Goal: Transaction & Acquisition: Obtain resource

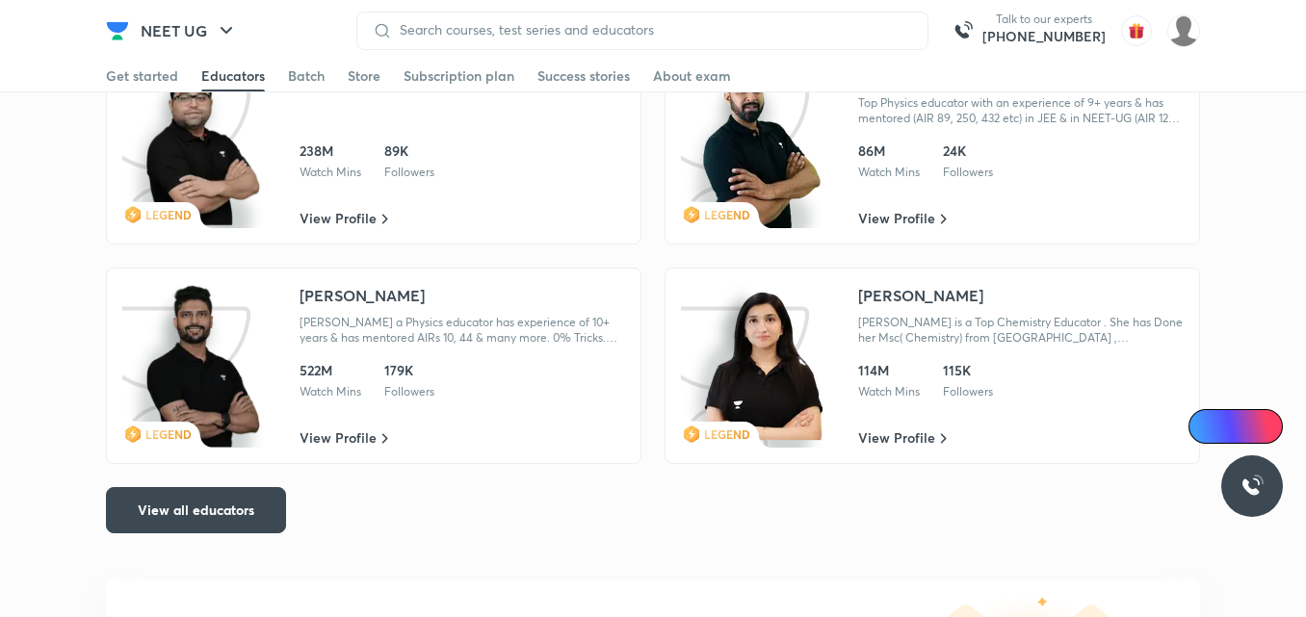
scroll to position [3542, 0]
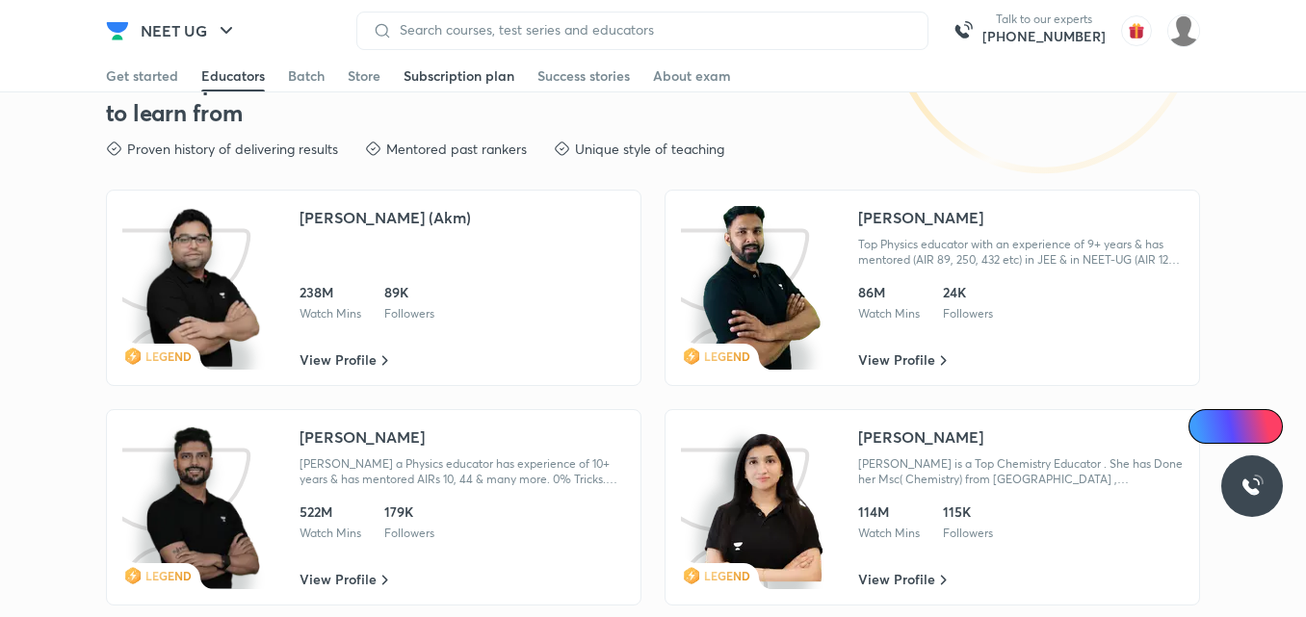
click at [433, 79] on div "Subscription plan" at bounding box center [459, 75] width 111 height 19
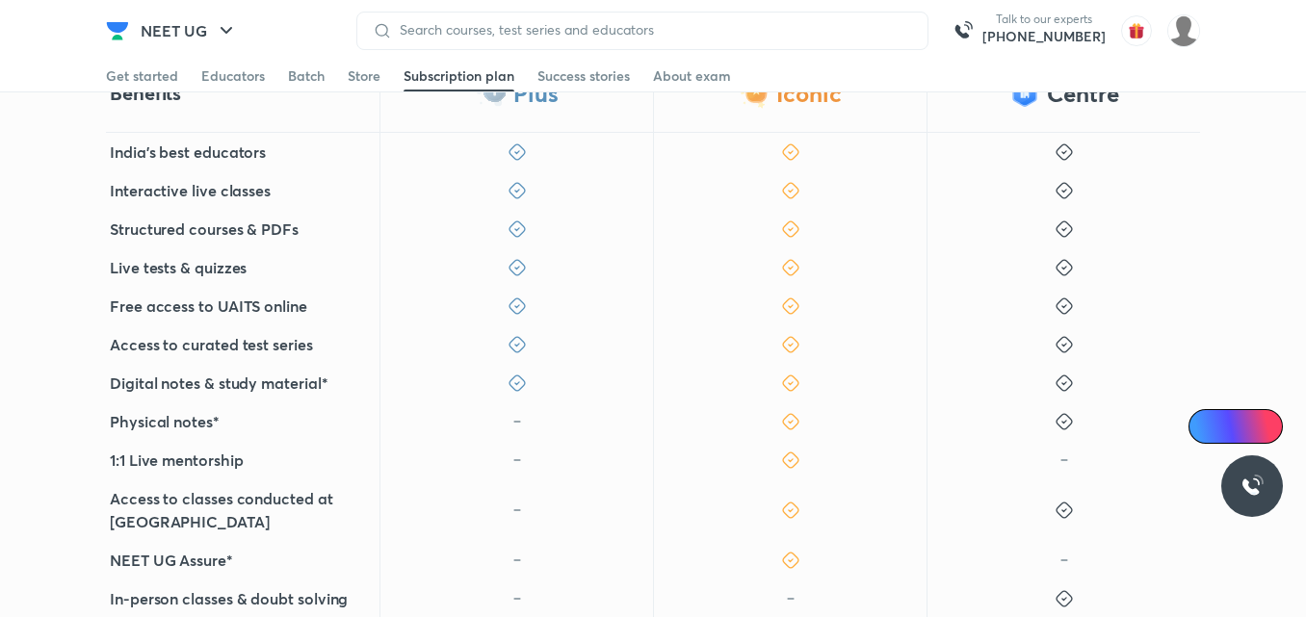
scroll to position [517, 0]
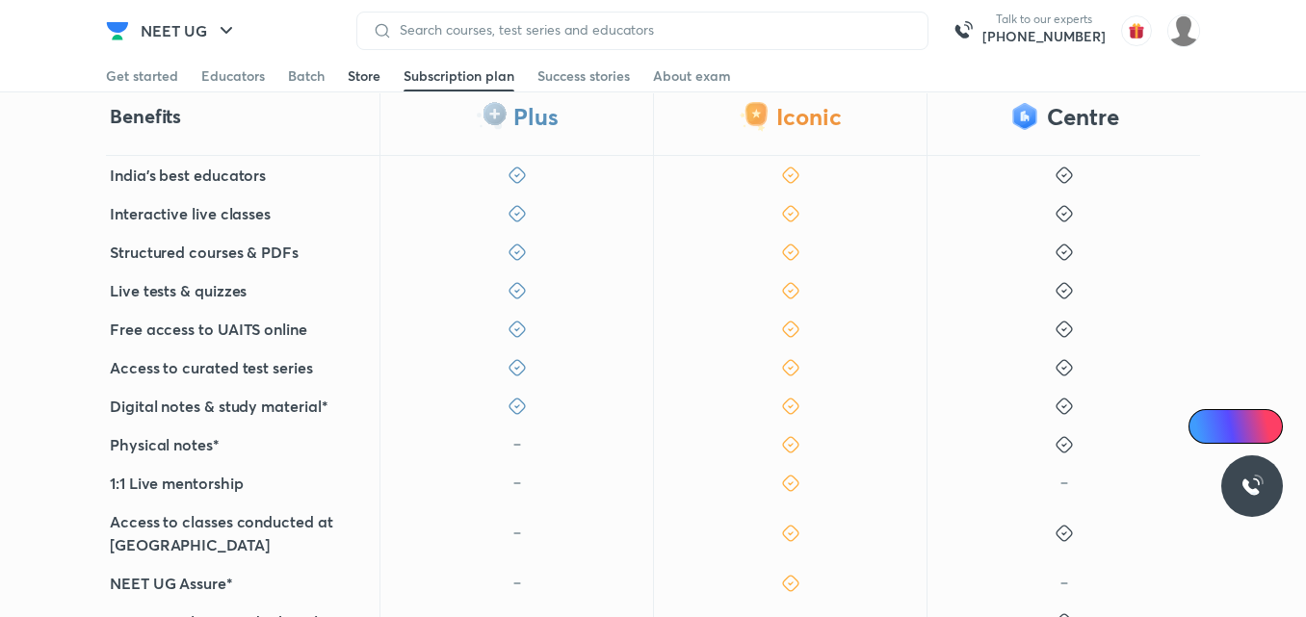
click at [366, 76] on div "Store" at bounding box center [364, 75] width 33 height 19
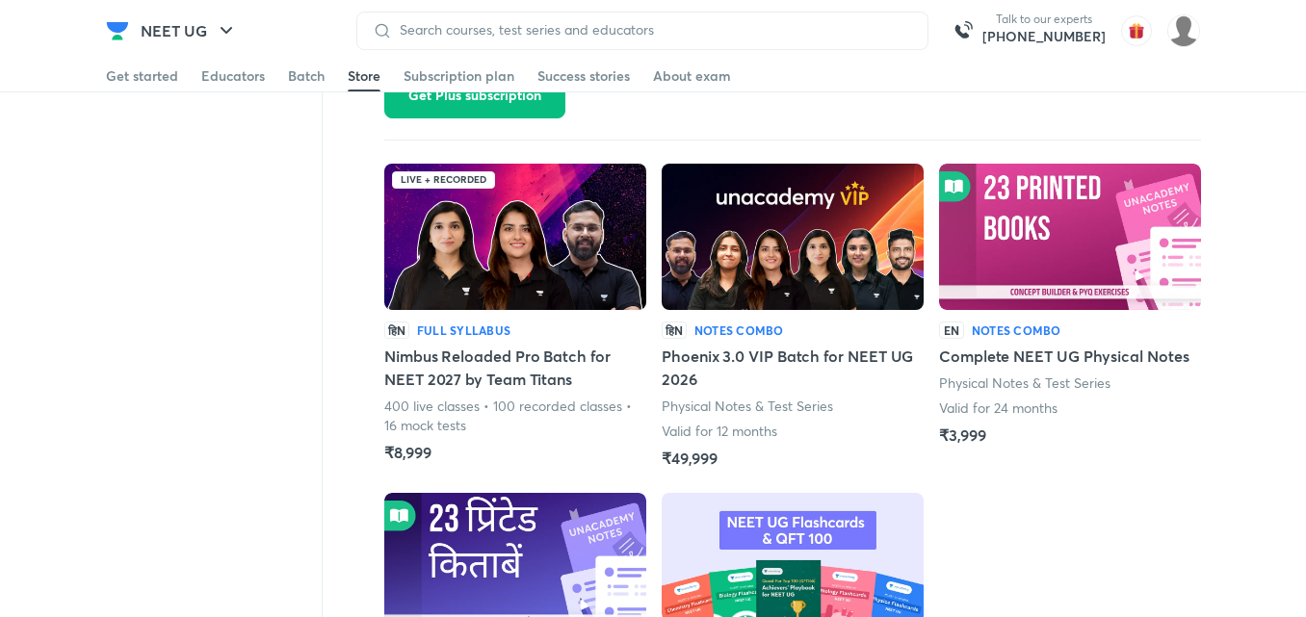
scroll to position [1686, 0]
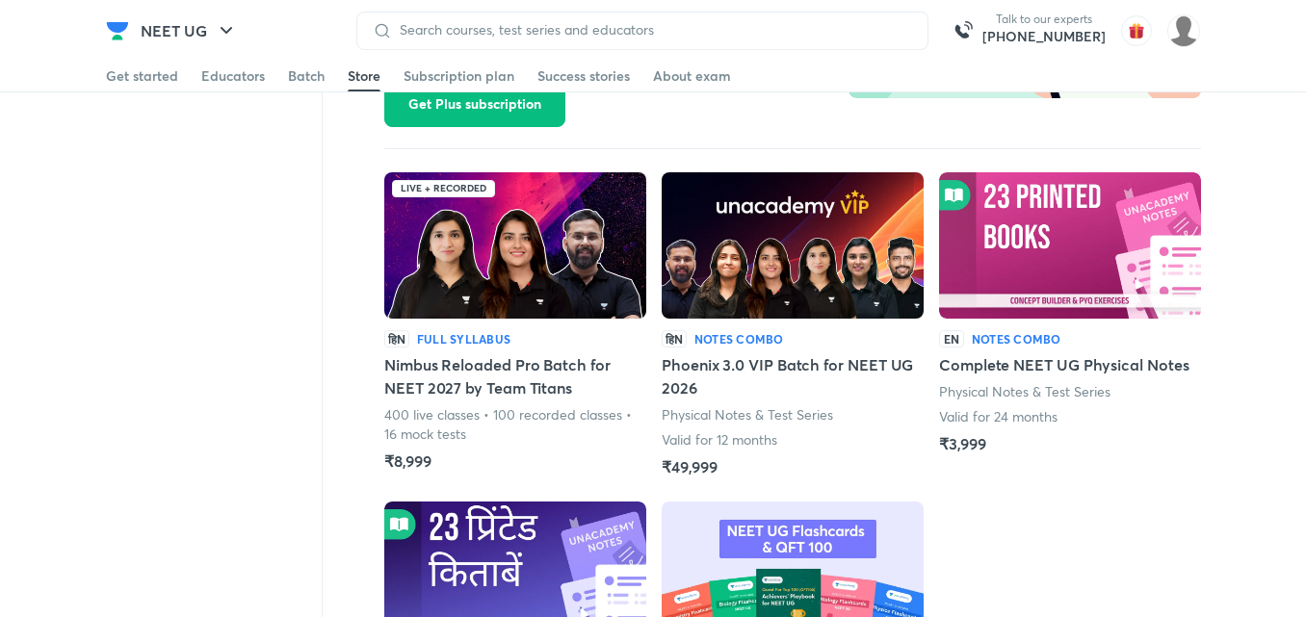
click at [769, 294] on img at bounding box center [793, 245] width 262 height 146
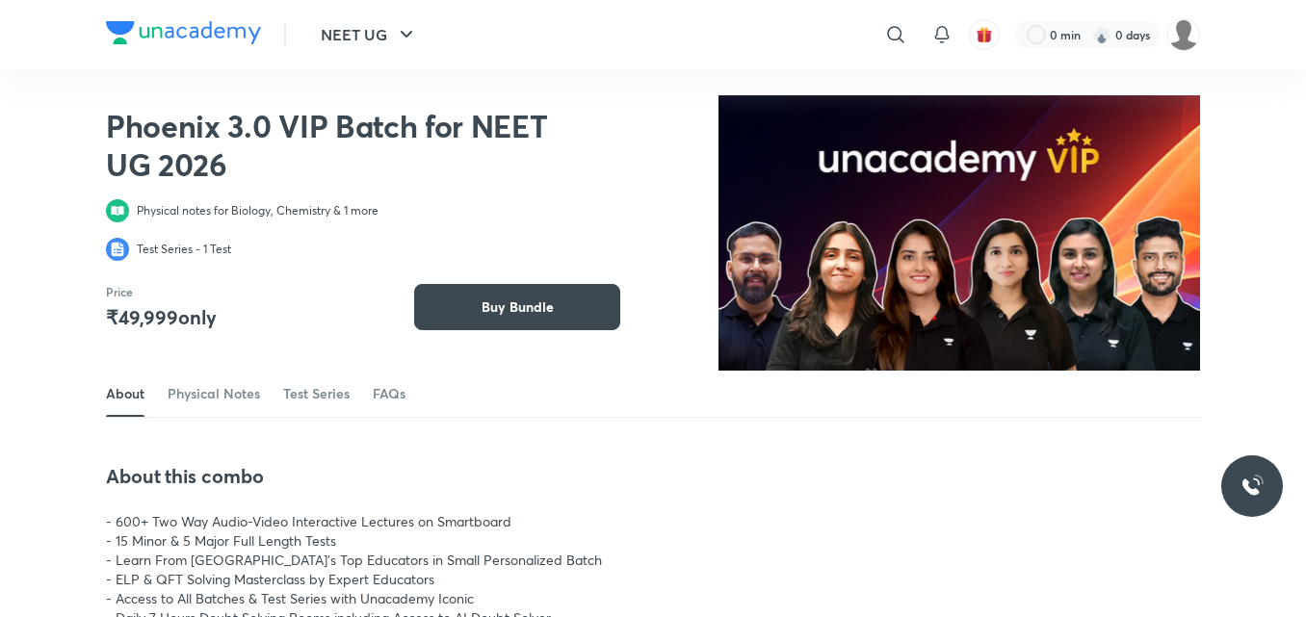
scroll to position [276, 0]
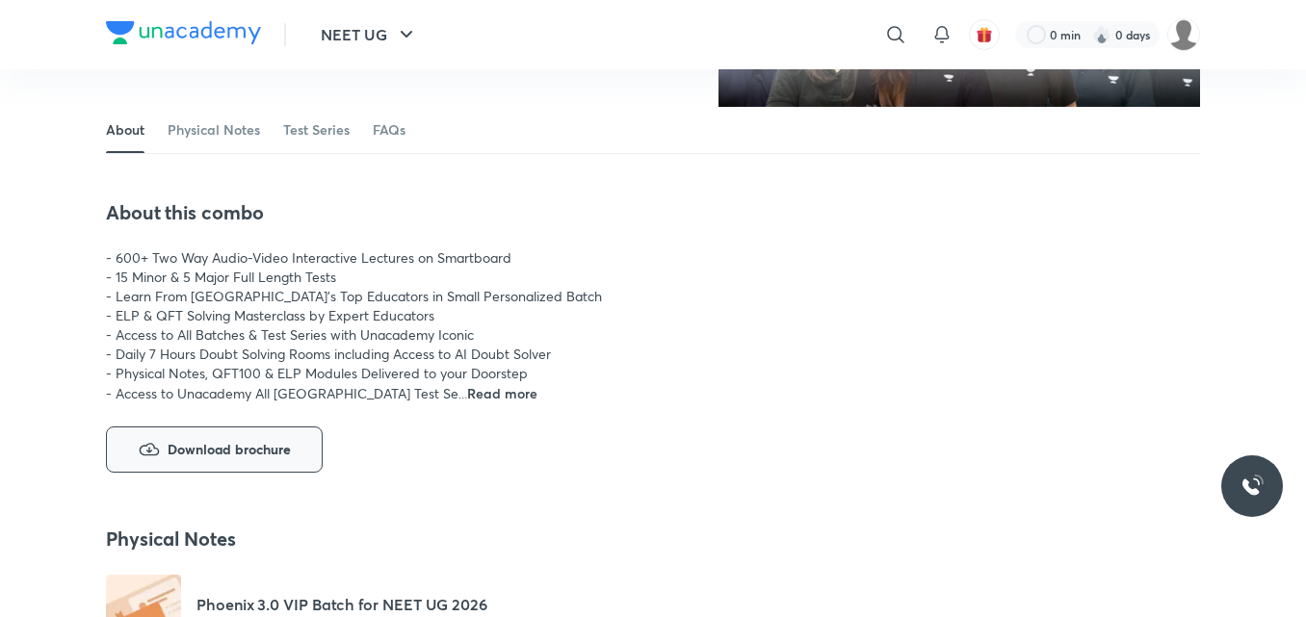
click at [257, 461] on button "Download brochure" at bounding box center [214, 450] width 217 height 46
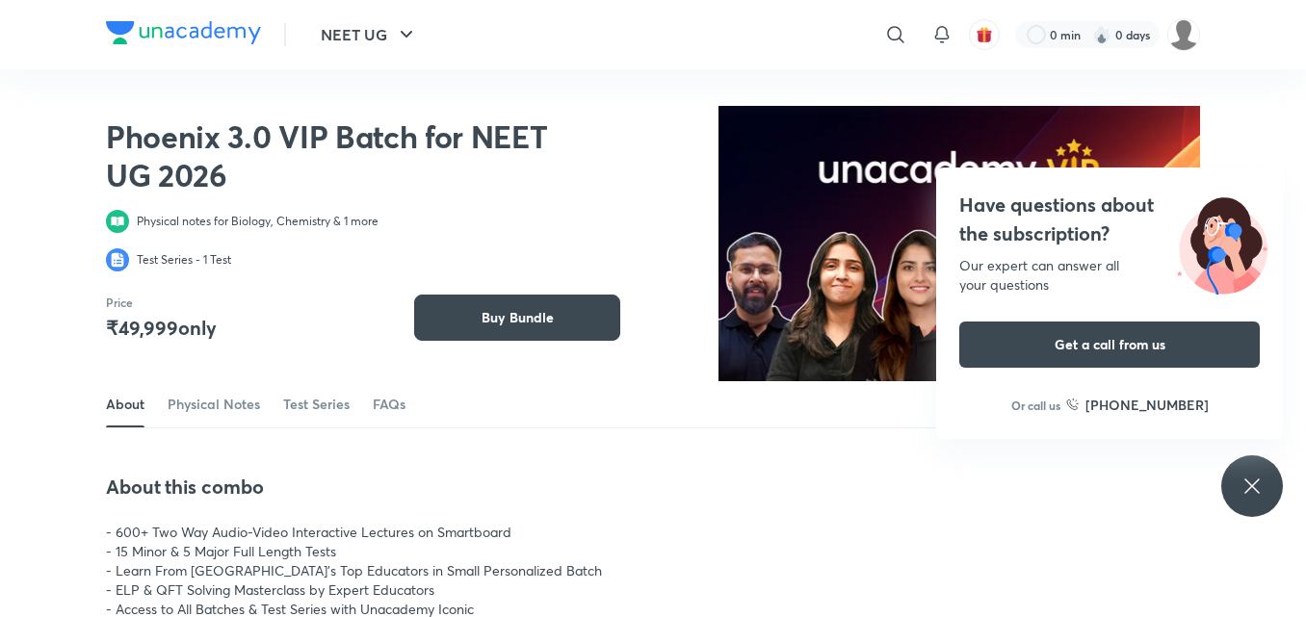
scroll to position [0, 0]
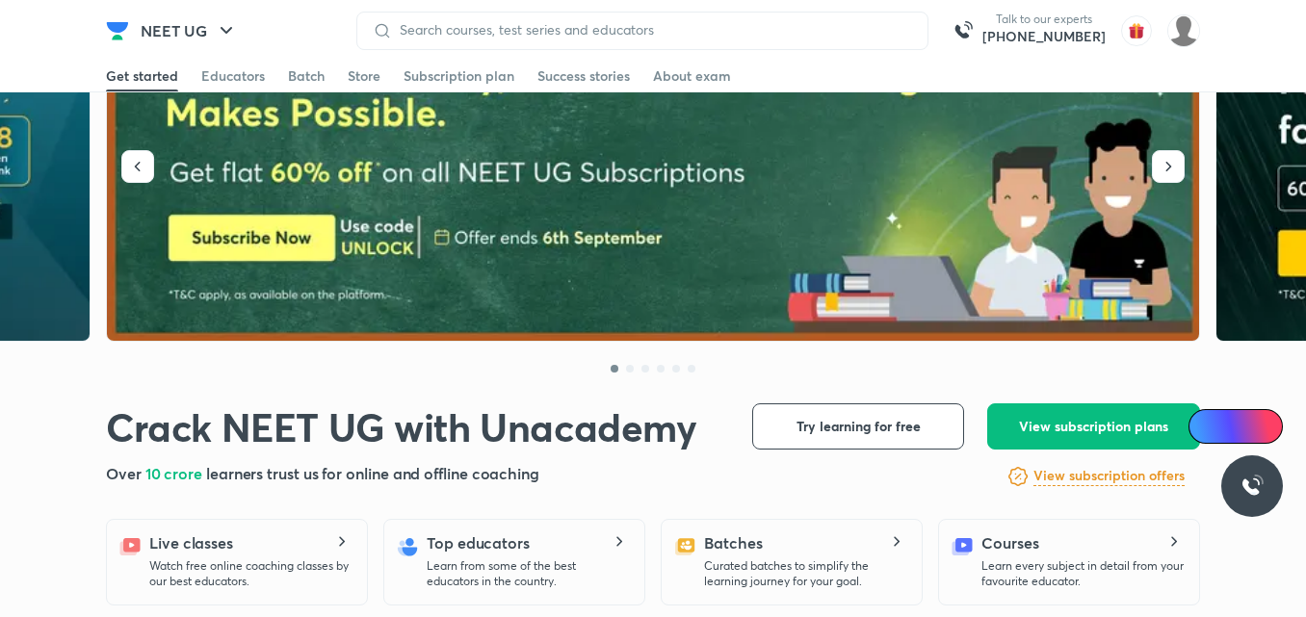
scroll to position [3429, 0]
